Goal: Information Seeking & Learning: Find specific fact

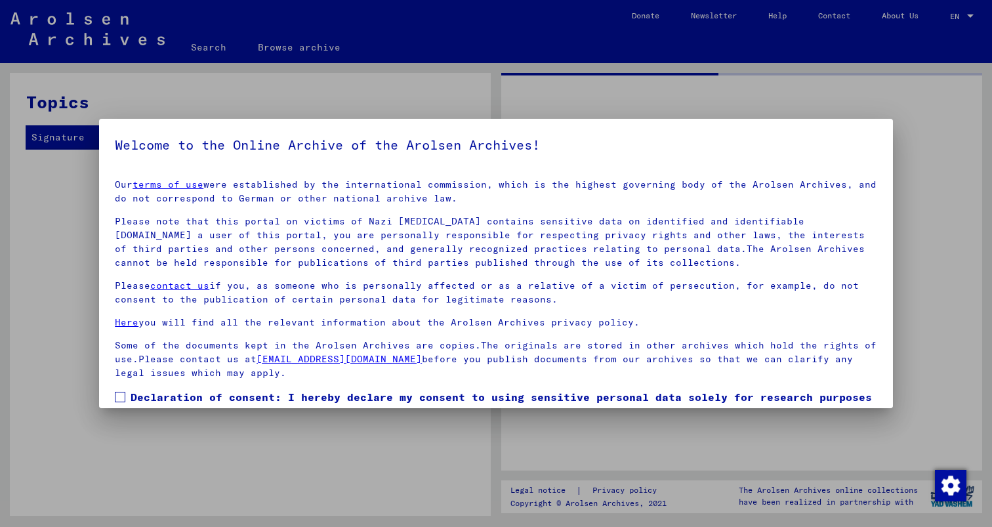
click at [682, 109] on div at bounding box center [496, 263] width 992 height 527
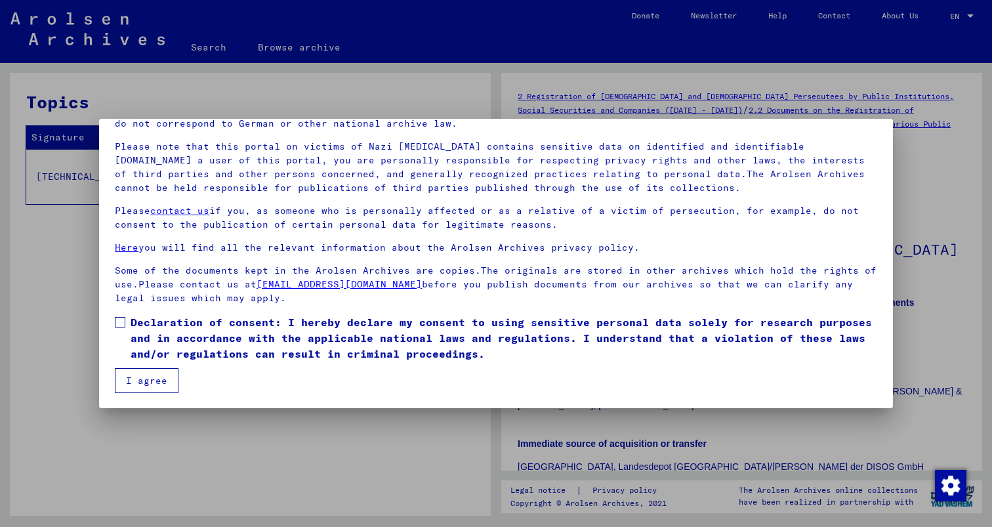
click at [131, 327] on span "Declaration of consent: I hereby declare my consent to using sensitive personal…" at bounding box center [504, 337] width 747 height 47
click at [142, 377] on button "I agree" at bounding box center [147, 380] width 64 height 25
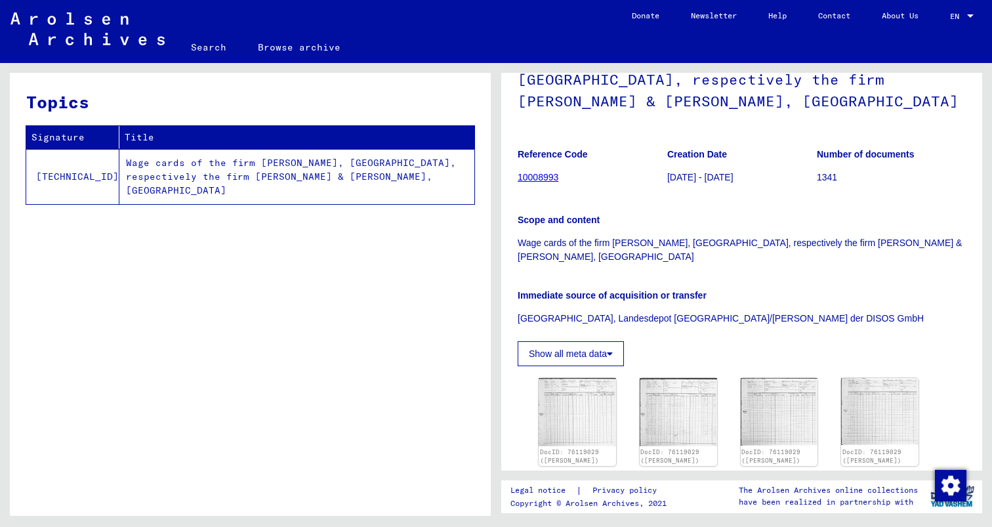
scroll to position [159, 0]
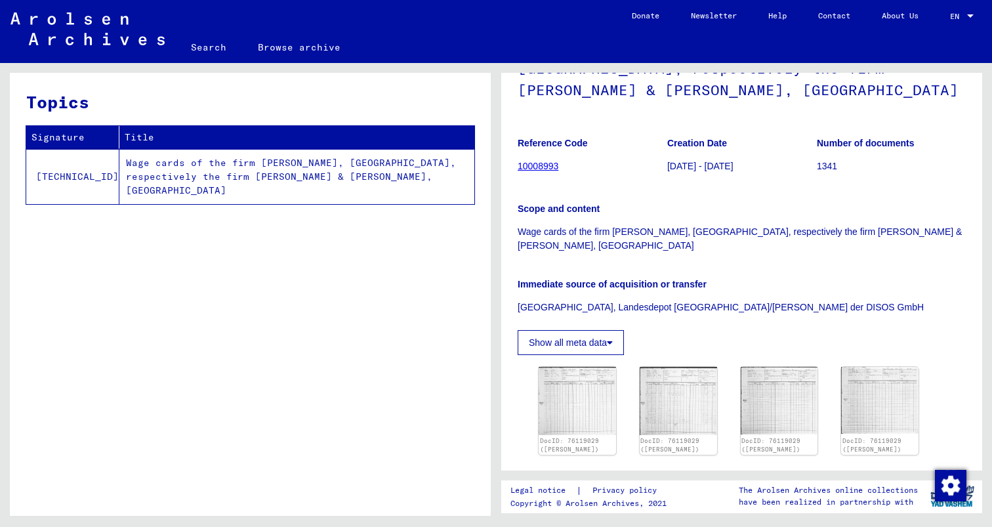
click at [255, 149] on td "Wage cards of the firm [PERSON_NAME], [GEOGRAPHIC_DATA], respectively the firm …" at bounding box center [296, 176] width 355 height 55
click at [533, 362] on div "DocID: 76119029 ([PERSON_NAME]) DocID: 76119029 ([PERSON_NAME]) DocID: 76119029…" at bounding box center [741, 411] width 417 height 98
click at [585, 365] on img at bounding box center [577, 401] width 81 height 72
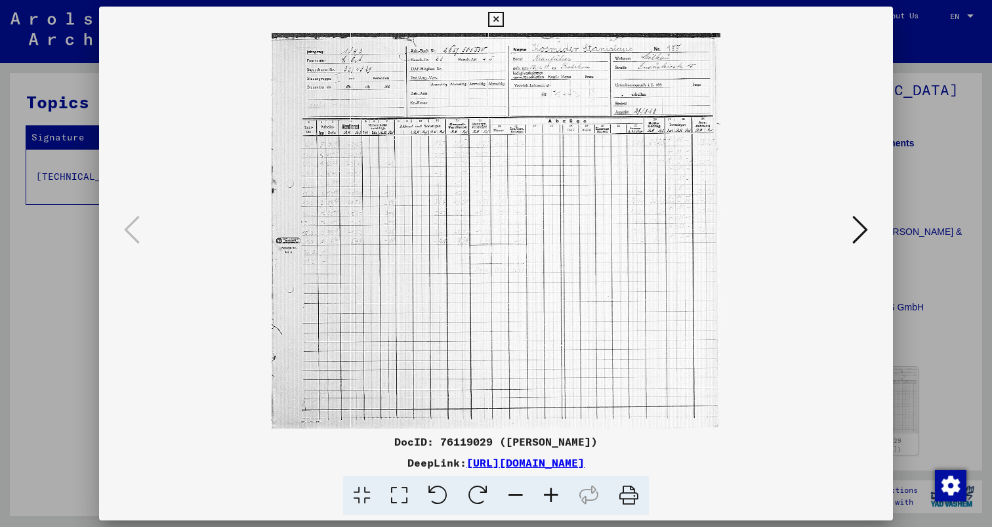
click at [868, 239] on icon at bounding box center [860, 229] width 16 height 31
